Goal: Ask a question

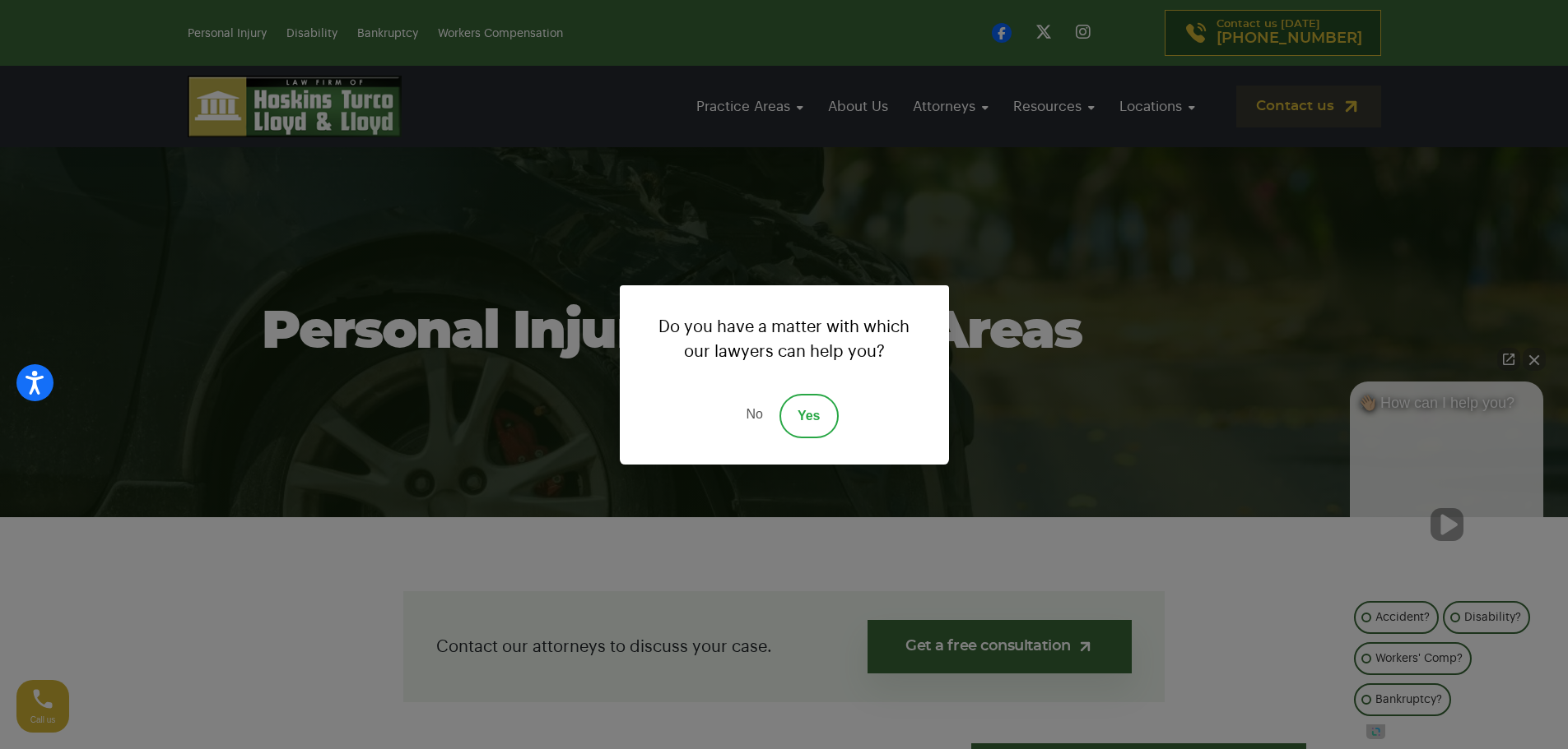
click at [757, 418] on link "No" at bounding box center [754, 416] width 50 height 44
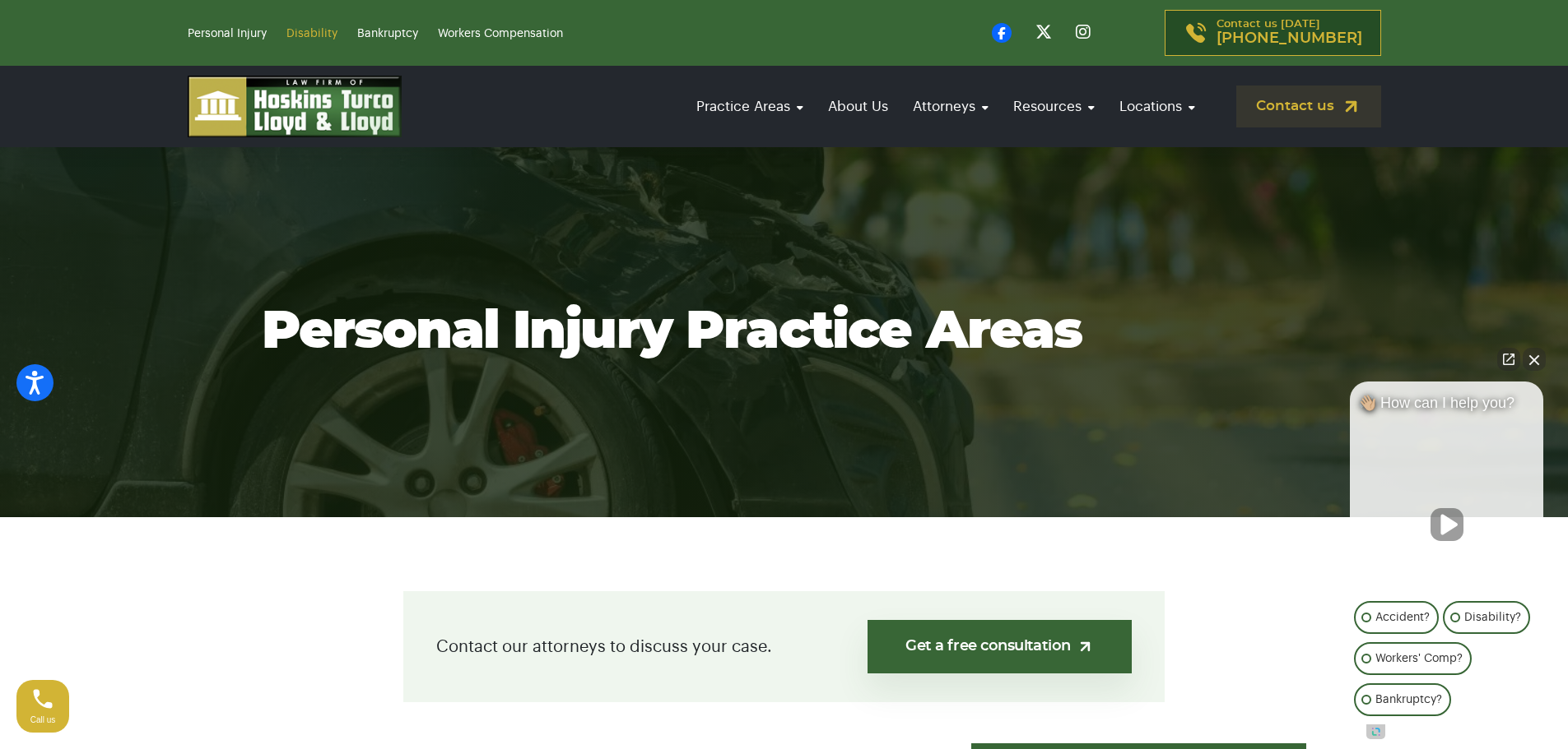
click at [318, 28] on link "Disability" at bounding box center [311, 33] width 51 height 12
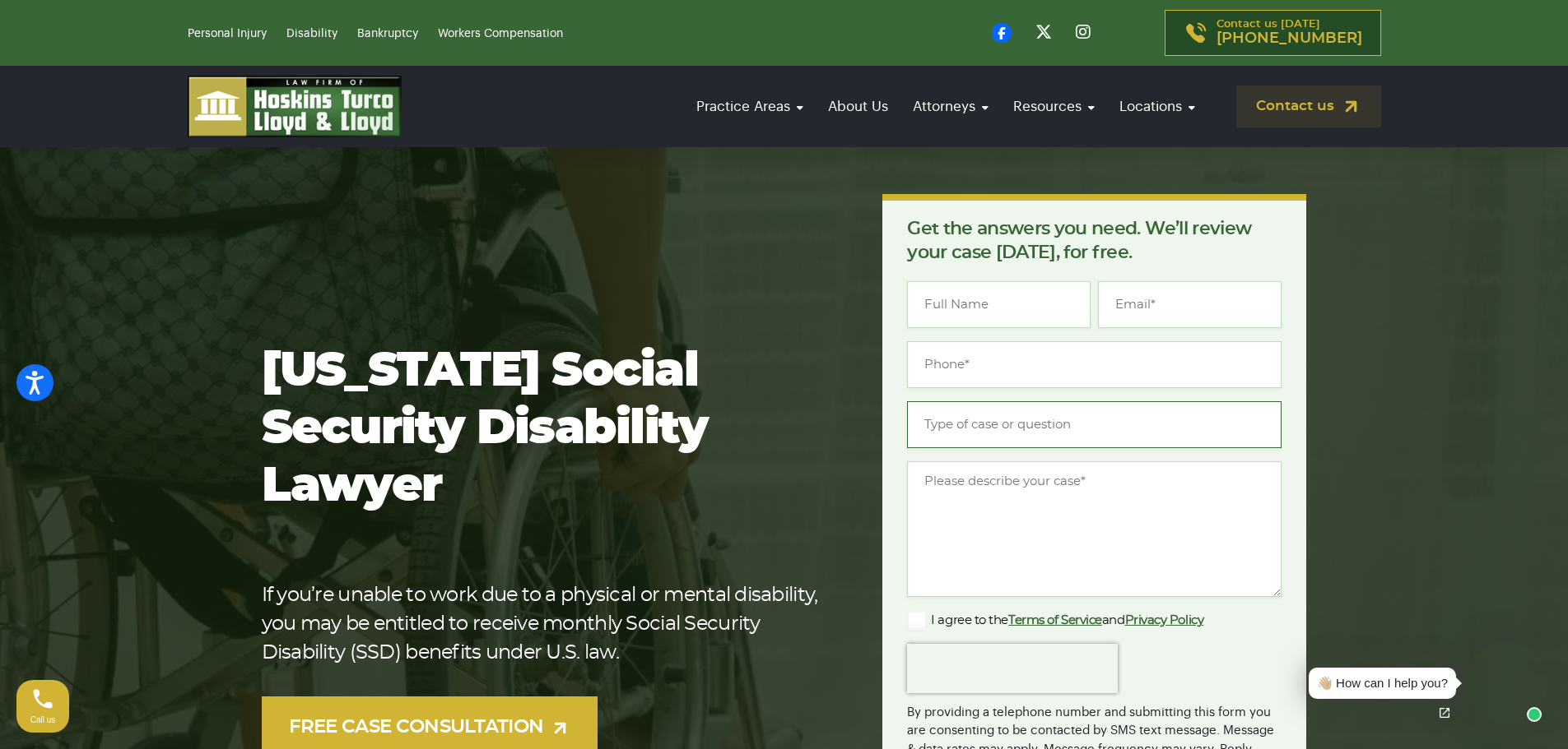
click at [1061, 430] on input "Type of case or question *" at bounding box center [1093, 425] width 374 height 47
